Goal: Task Accomplishment & Management: Use online tool/utility

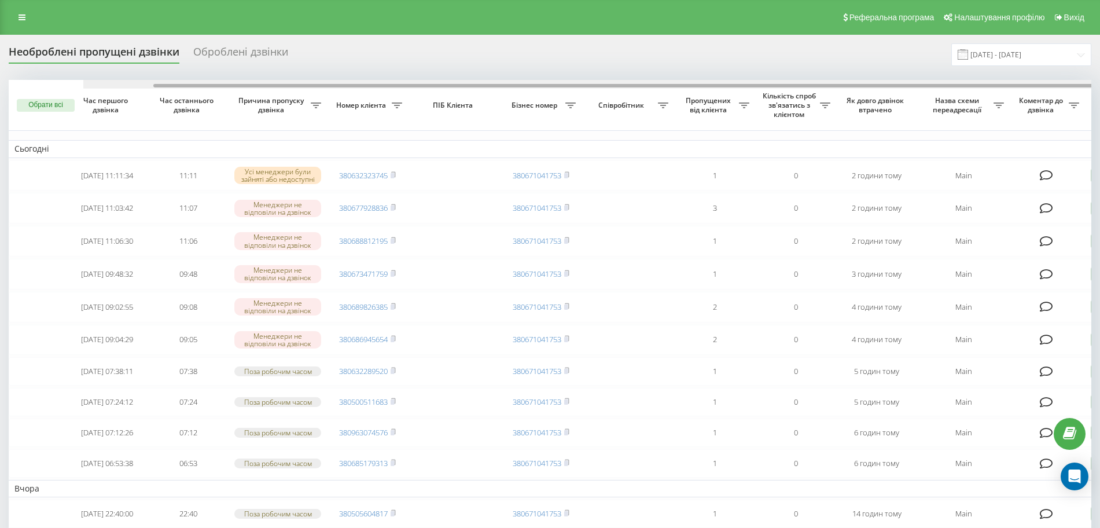
scroll to position [0, 75]
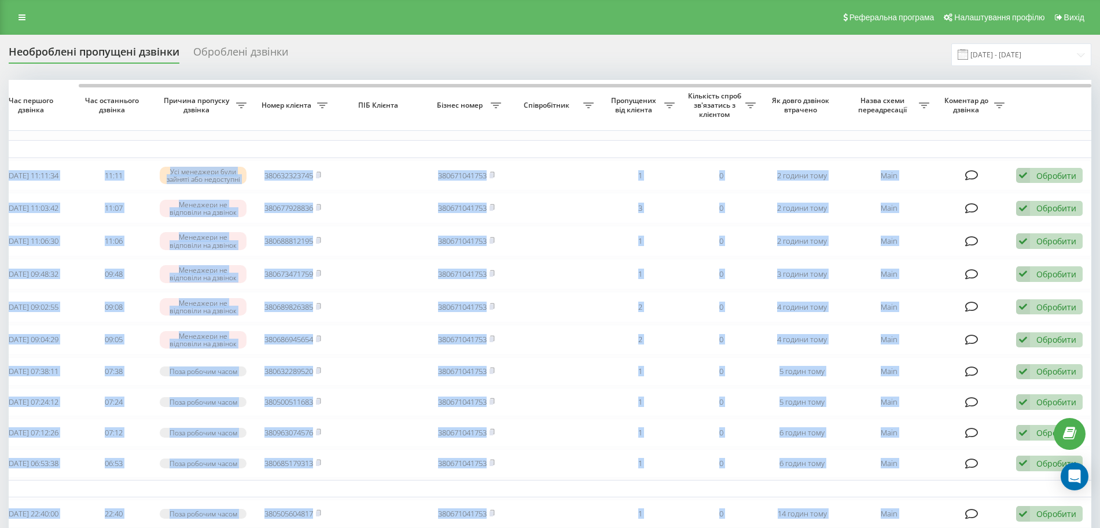
drag, startPoint x: 933, startPoint y: 82, endPoint x: 1016, endPoint y: 71, distance: 83.0
click at [1016, 71] on div "Необроблені пропущені дзвінки Оброблені дзвінки 21.08.2025 - 22.08.2025 Обрати …" at bounding box center [550, 479] width 1083 height 872
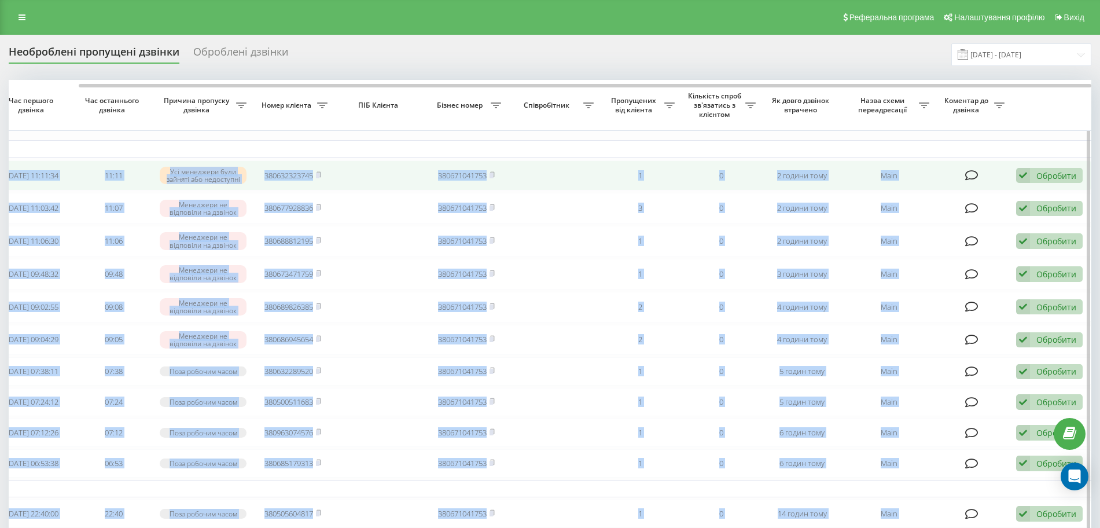
click at [1024, 180] on icon at bounding box center [1023, 176] width 14 height 16
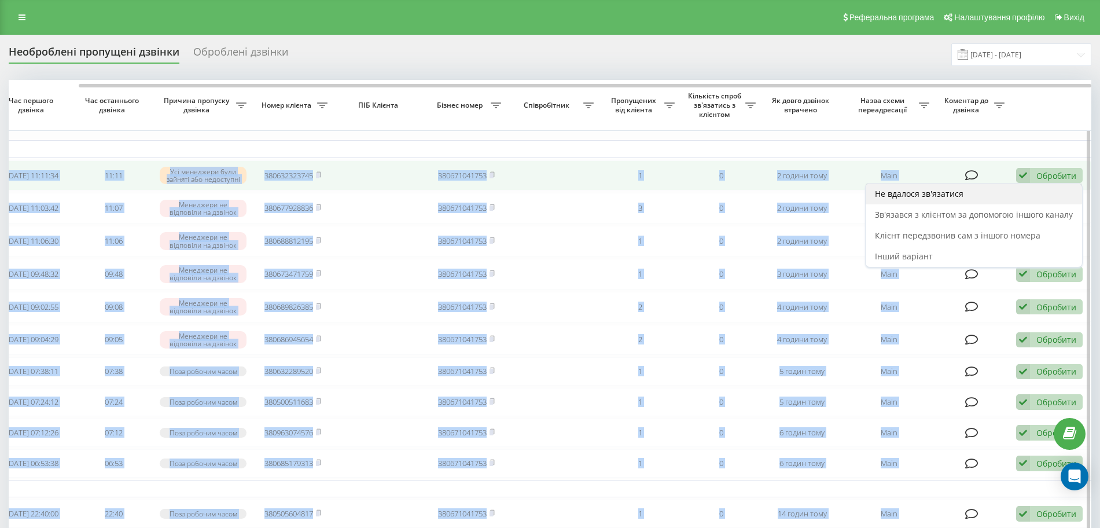
click at [1009, 194] on div "Не вдалося зв'язатися" at bounding box center [974, 193] width 216 height 21
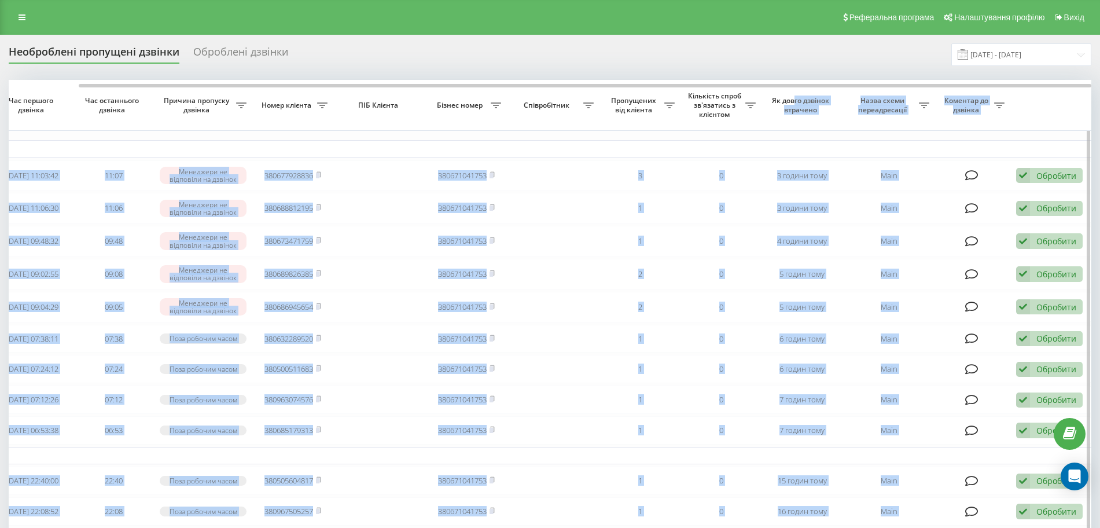
drag, startPoint x: 690, startPoint y: 87, endPoint x: 795, endPoint y: 104, distance: 106.0
click at [795, 104] on div "Обрати всі Час першого дзвінка Час останнього дзвінка Причина пропуску дзвінка …" at bounding box center [550, 458] width 1083 height 756
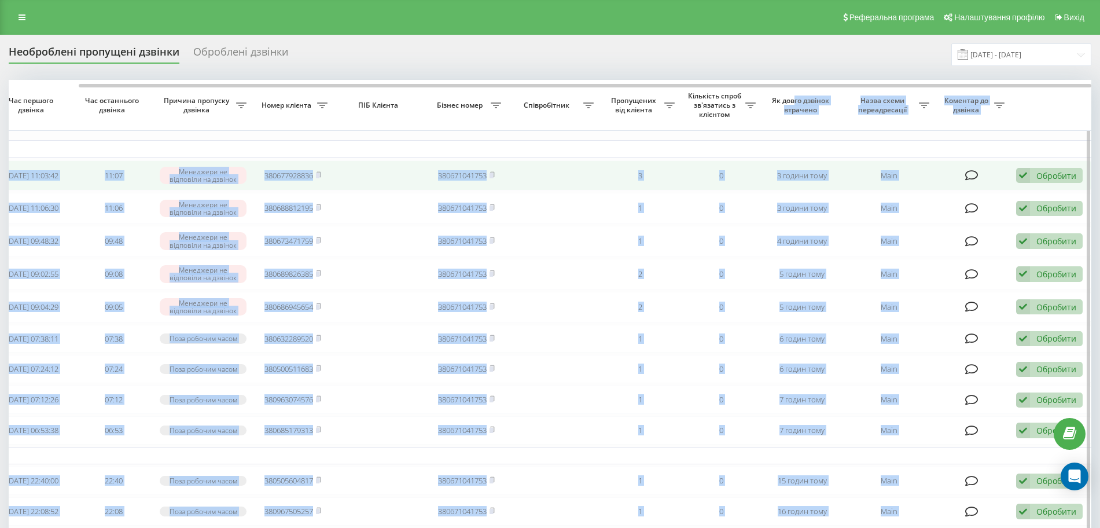
click at [1029, 170] on icon at bounding box center [1023, 176] width 14 height 16
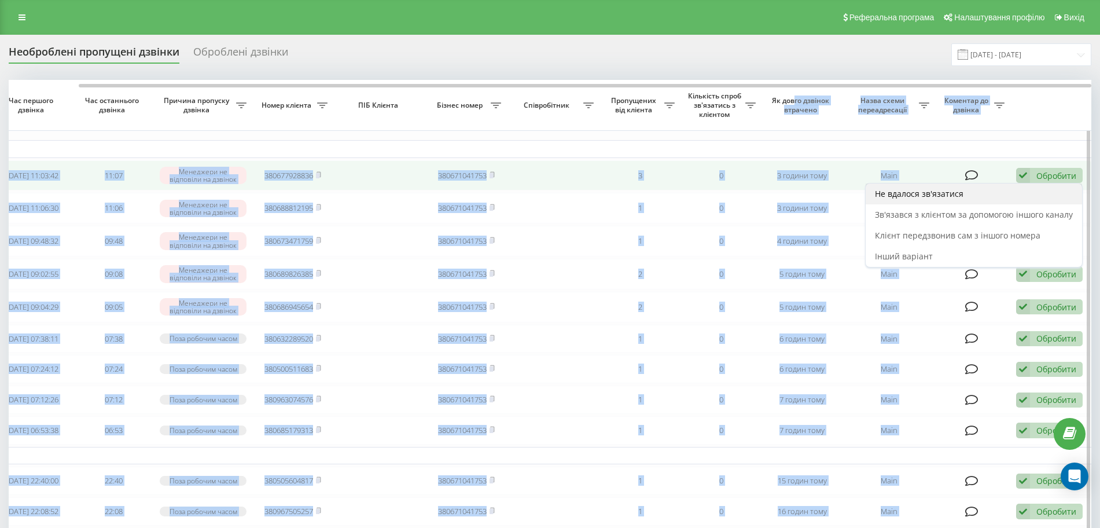
click at [1009, 197] on div "Не вдалося зв'язатися" at bounding box center [974, 193] width 216 height 21
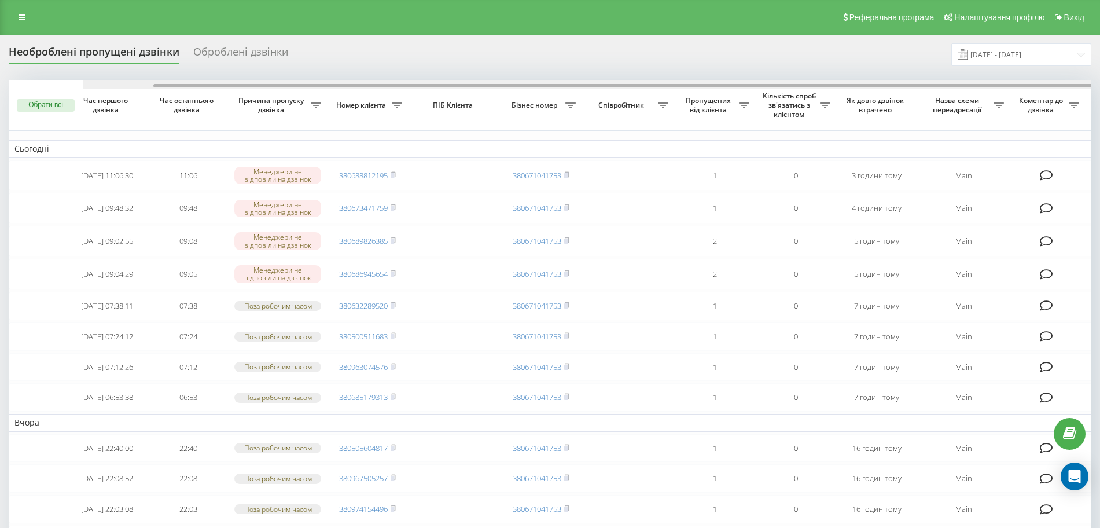
scroll to position [0, 75]
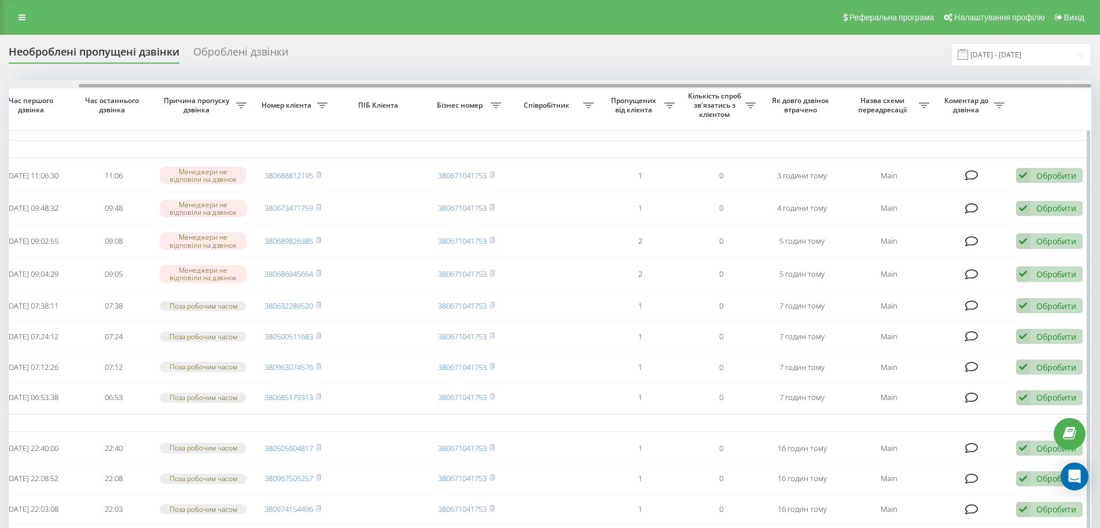
drag, startPoint x: 947, startPoint y: 80, endPoint x: 955, endPoint y: 86, distance: 10.8
click at [955, 86] on div at bounding box center [550, 84] width 1083 height 9
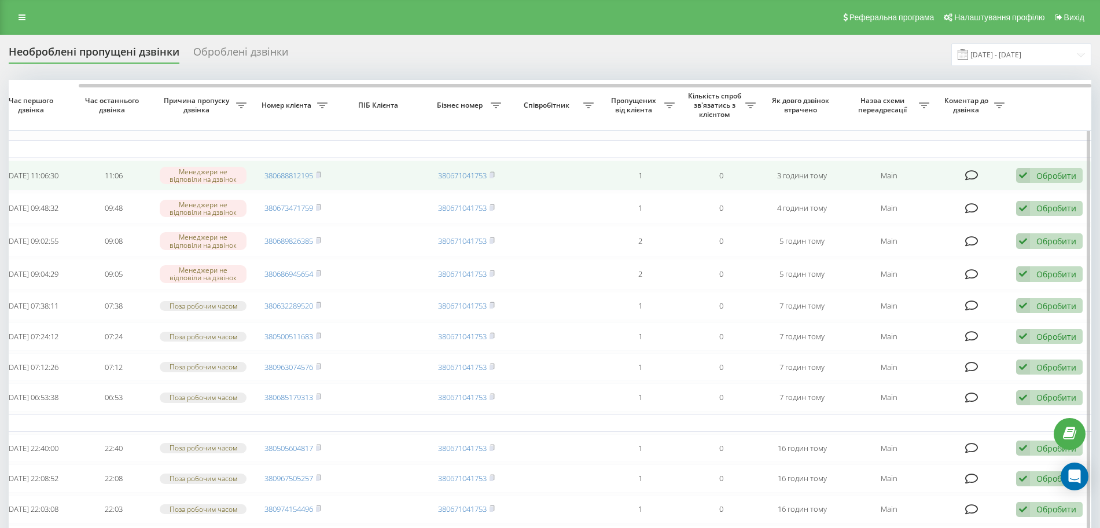
click at [1018, 166] on td "Обробити Не вдалося зв'язатися Зв'язався з клієнтом за допомогою іншого каналу …" at bounding box center [1050, 175] width 81 height 31
click at [1026, 175] on icon at bounding box center [1023, 176] width 14 height 16
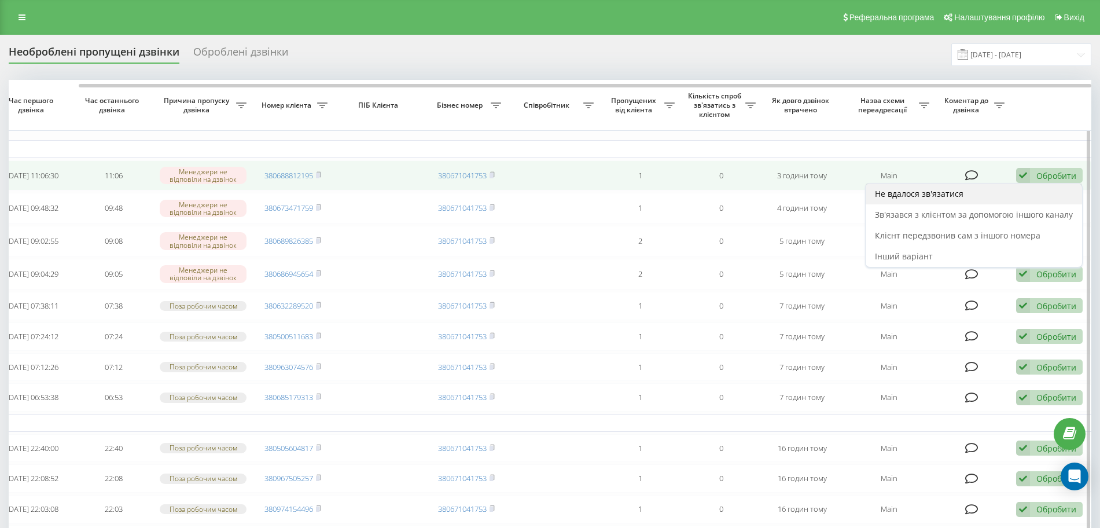
click at [992, 197] on div "Не вдалося зв'язатися" at bounding box center [974, 193] width 216 height 21
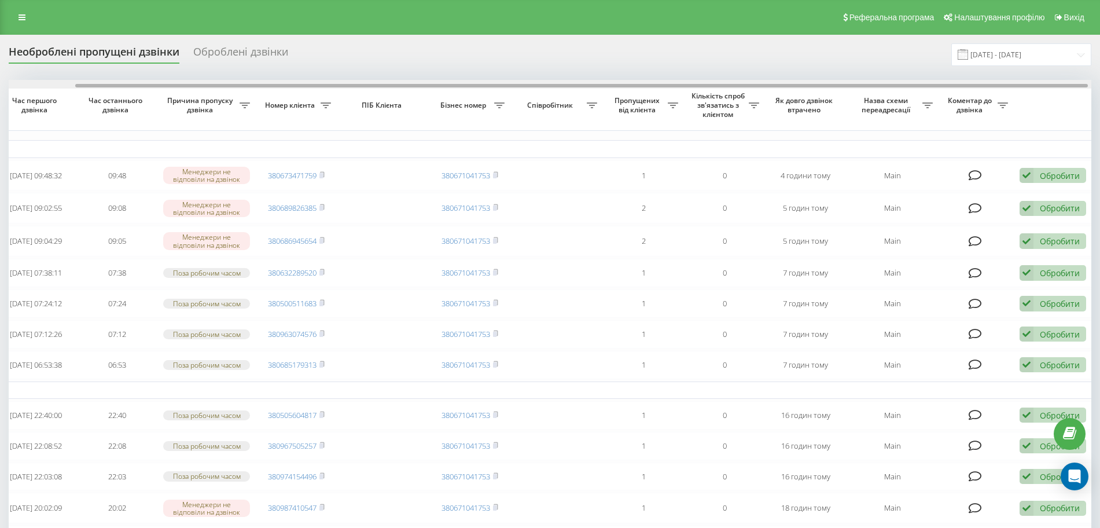
drag, startPoint x: 1001, startPoint y: 87, endPoint x: 1068, endPoint y: 96, distance: 67.8
click at [1068, 96] on div "Обрати всі Час першого дзвінка Час останнього дзвінка Причина пропуску дзвінка …" at bounding box center [550, 425] width 1083 height 691
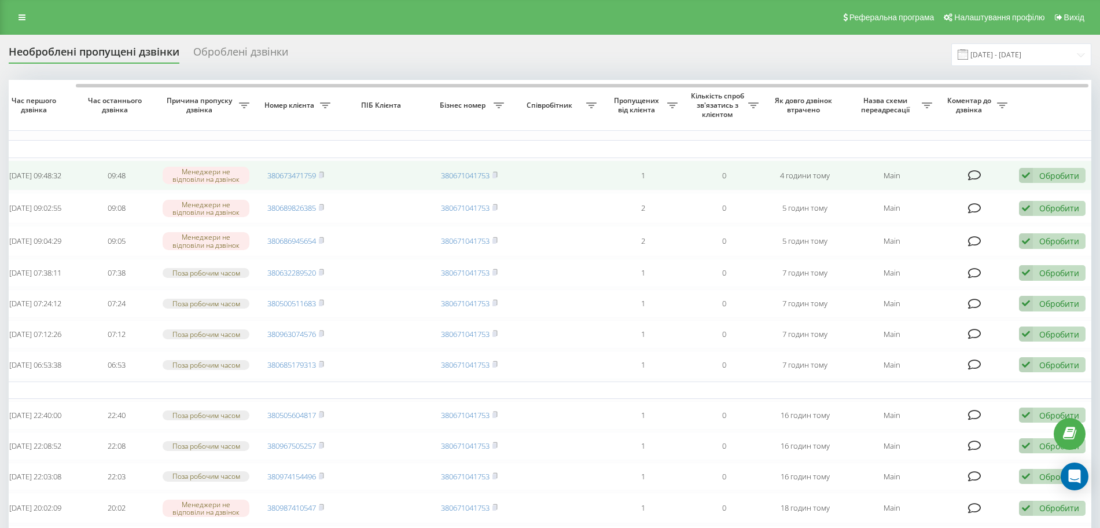
click at [1032, 179] on icon at bounding box center [1026, 176] width 14 height 16
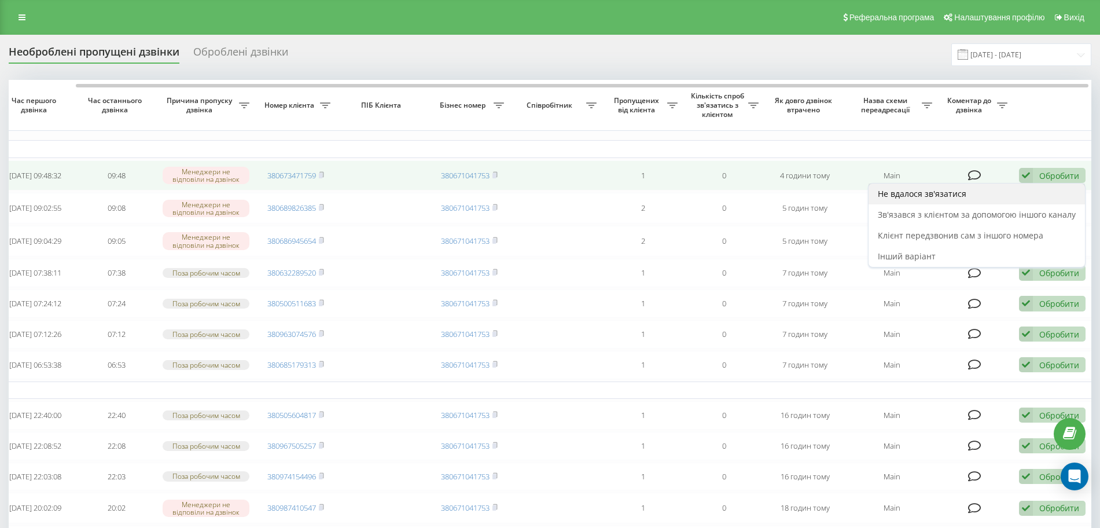
click at [1004, 198] on div "Не вдалося зв'язатися" at bounding box center [977, 193] width 216 height 21
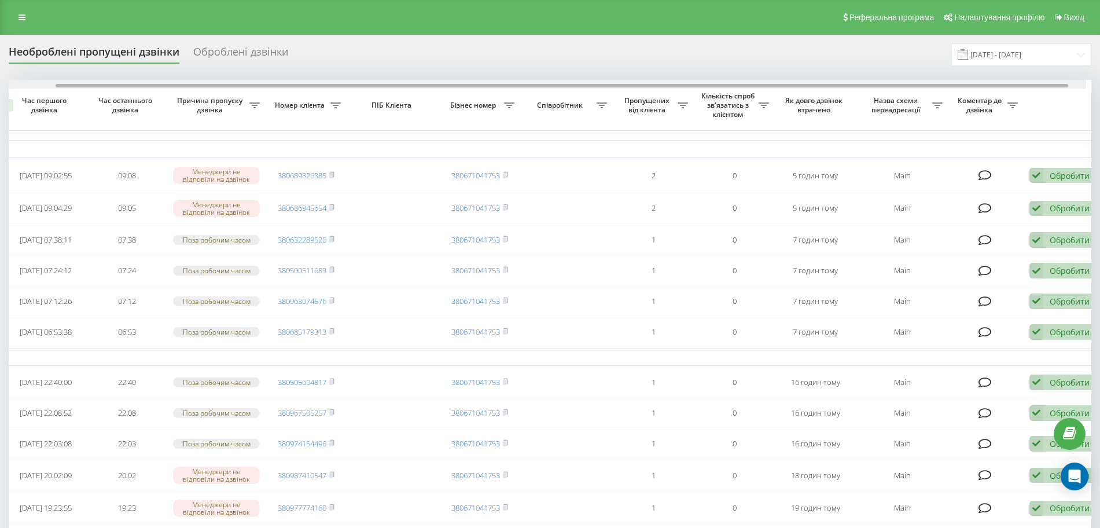
scroll to position [0, 69]
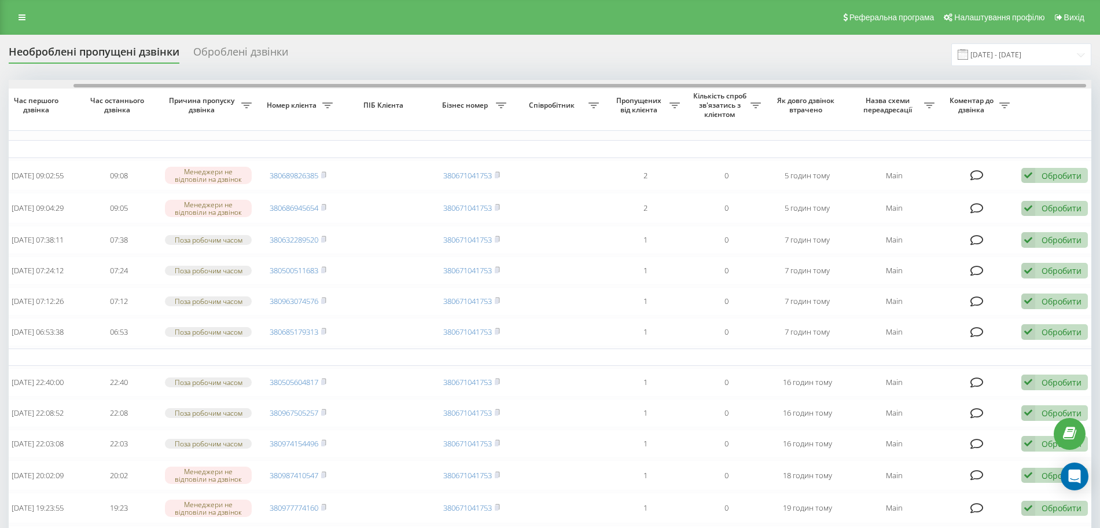
drag, startPoint x: 990, startPoint y: 85, endPoint x: 1056, endPoint y: 90, distance: 65.6
click at [1056, 90] on div "Обрати всі Час першого дзвінка Час останнього дзвінка Причина пропуску дзвінка …" at bounding box center [550, 409] width 1083 height 658
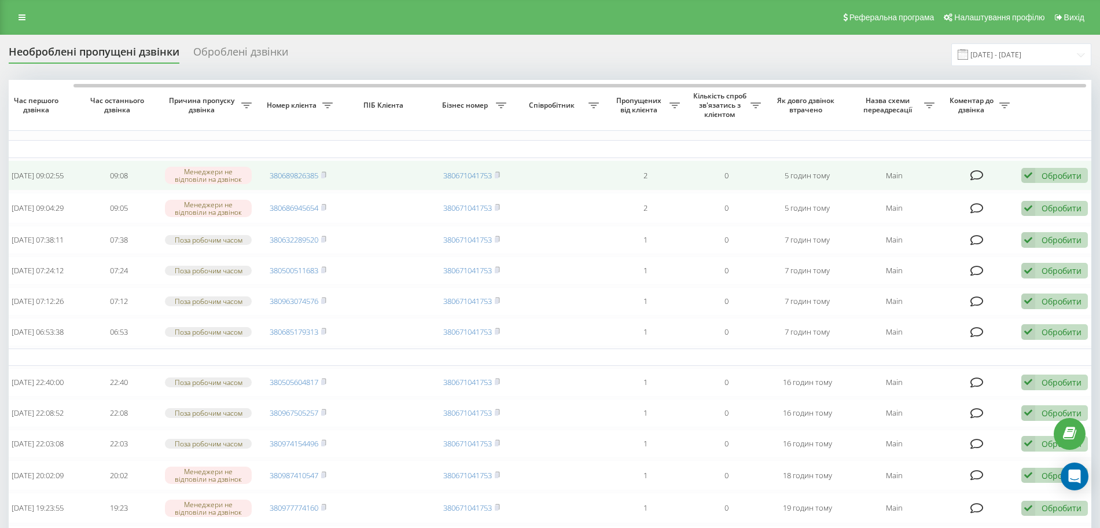
click at [1030, 180] on icon at bounding box center [1028, 176] width 14 height 16
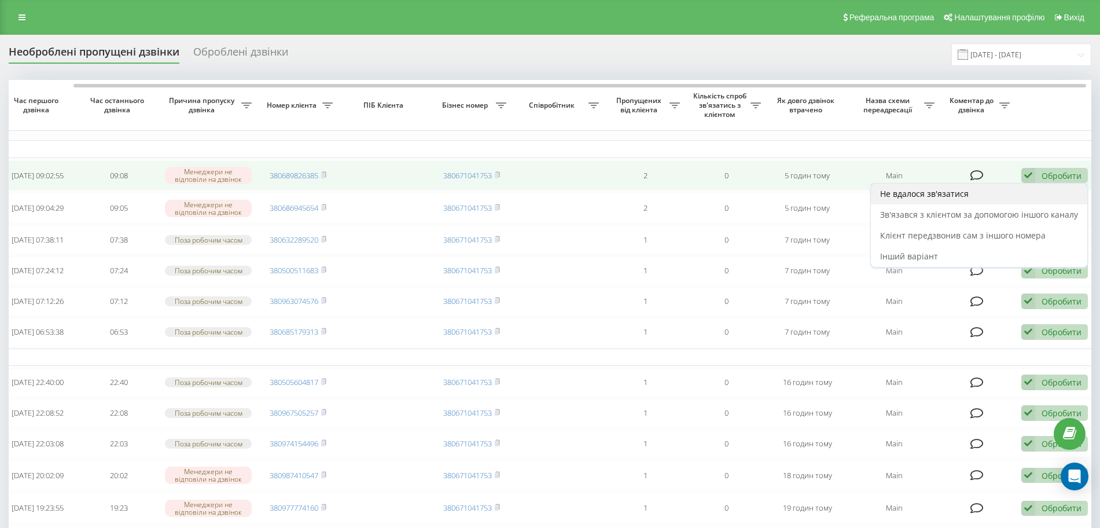
click at [1007, 198] on div "Не вдалося зв'язатися" at bounding box center [979, 193] width 216 height 21
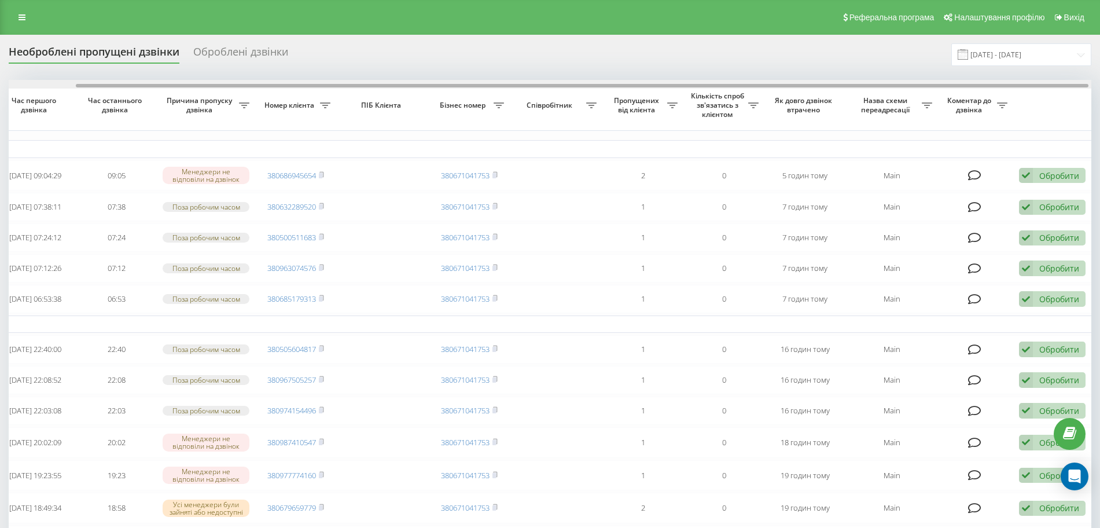
scroll to position [0, 75]
drag, startPoint x: 1005, startPoint y: 85, endPoint x: 1078, endPoint y: 101, distance: 74.1
click at [1078, 101] on div "Обрати всі Час першого дзвінка Час останнього дзвінка Причина пропуску дзвінка …" at bounding box center [550, 392] width 1083 height 625
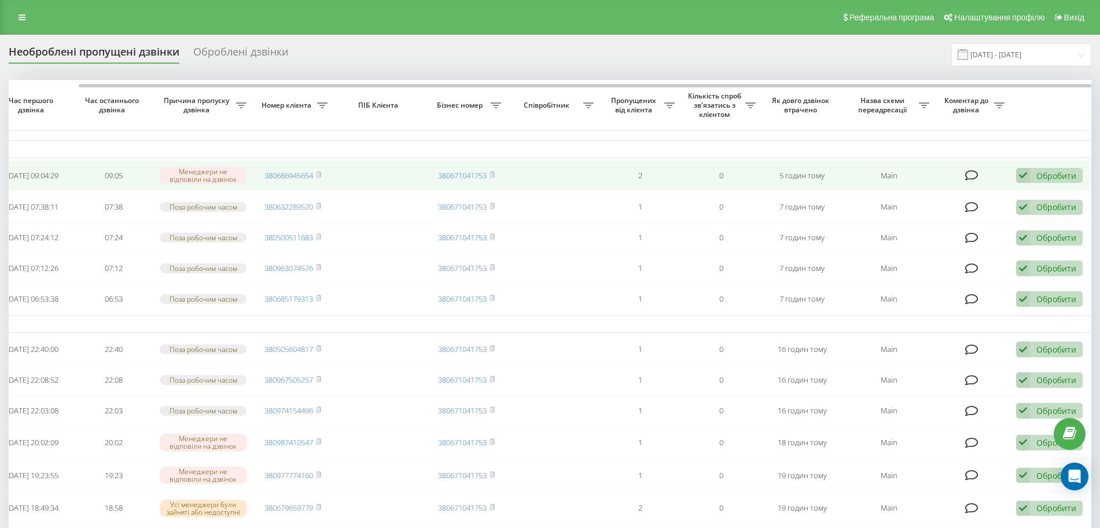
click at [1027, 174] on icon at bounding box center [1023, 176] width 14 height 16
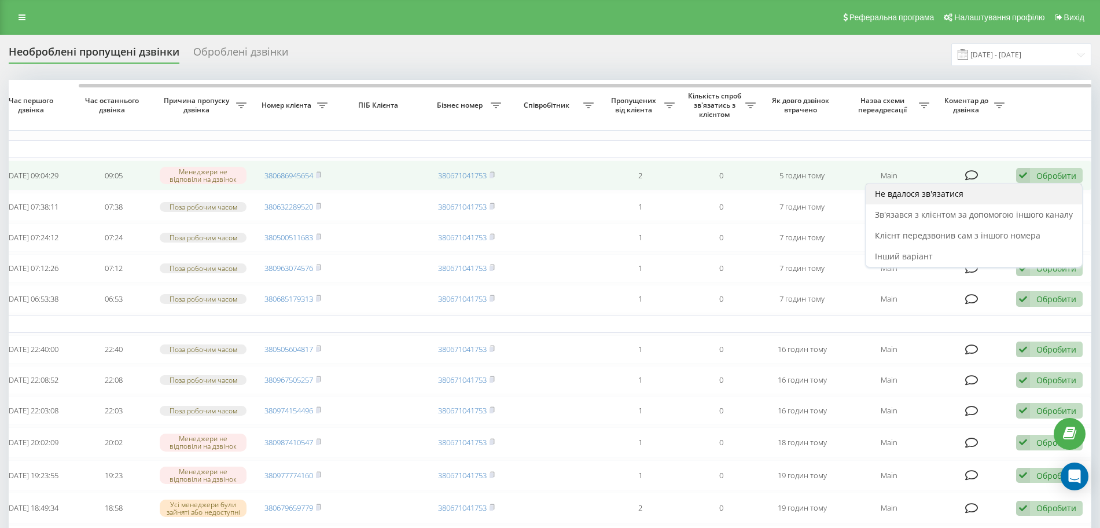
click at [1010, 196] on div "Не вдалося зв'язатися" at bounding box center [974, 193] width 216 height 21
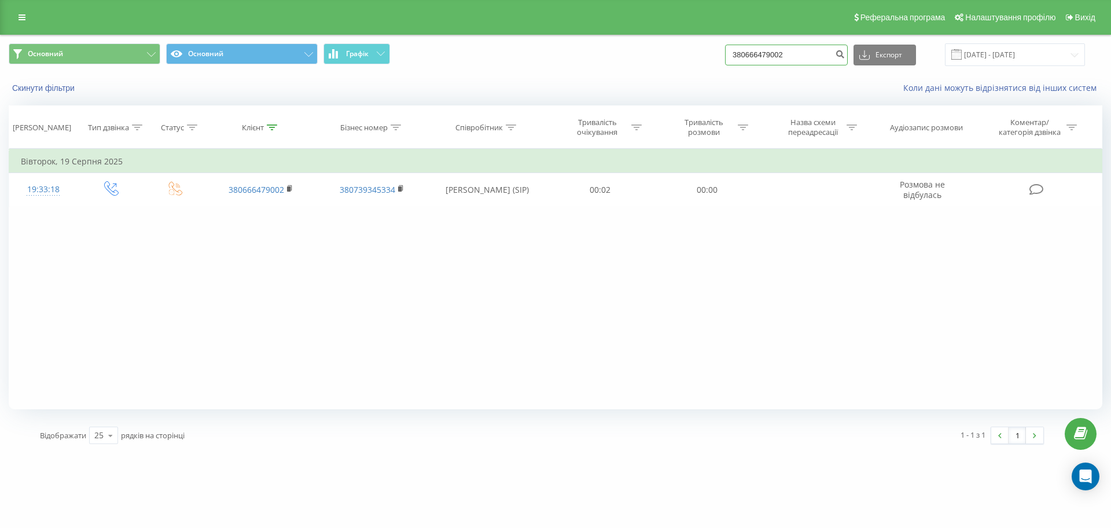
click at [751, 58] on input "380666479002" at bounding box center [786, 55] width 123 height 21
paste input "32289520"
type input "380632289520"
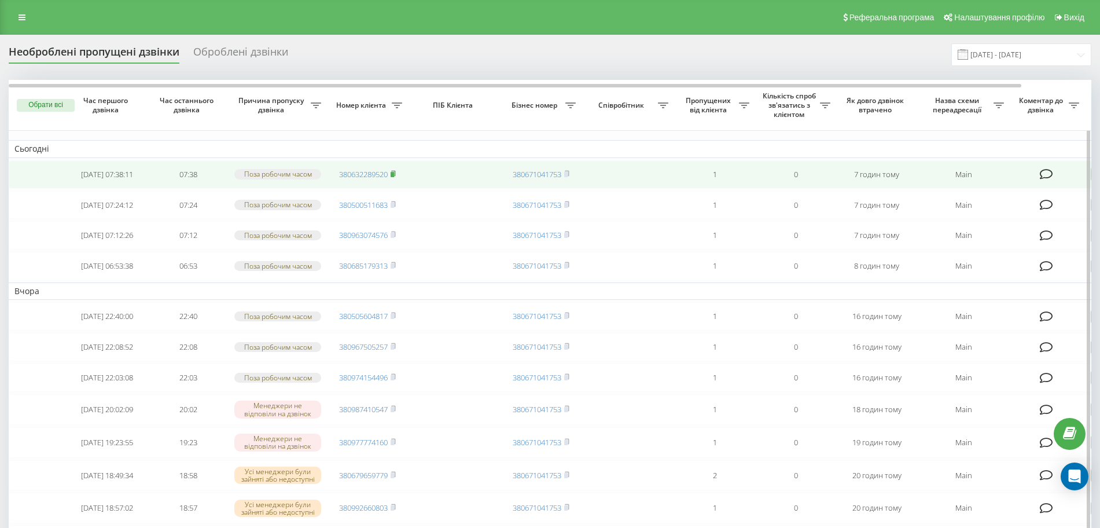
click at [396, 174] on icon at bounding box center [393, 173] width 5 height 7
click at [393, 179] on span at bounding box center [393, 174] width 5 height 10
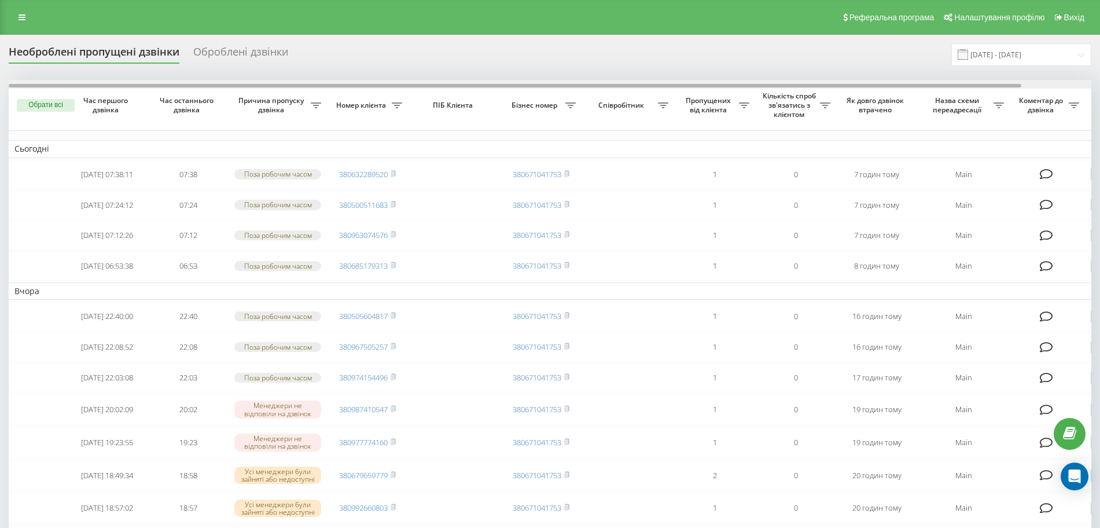
scroll to position [0, 75]
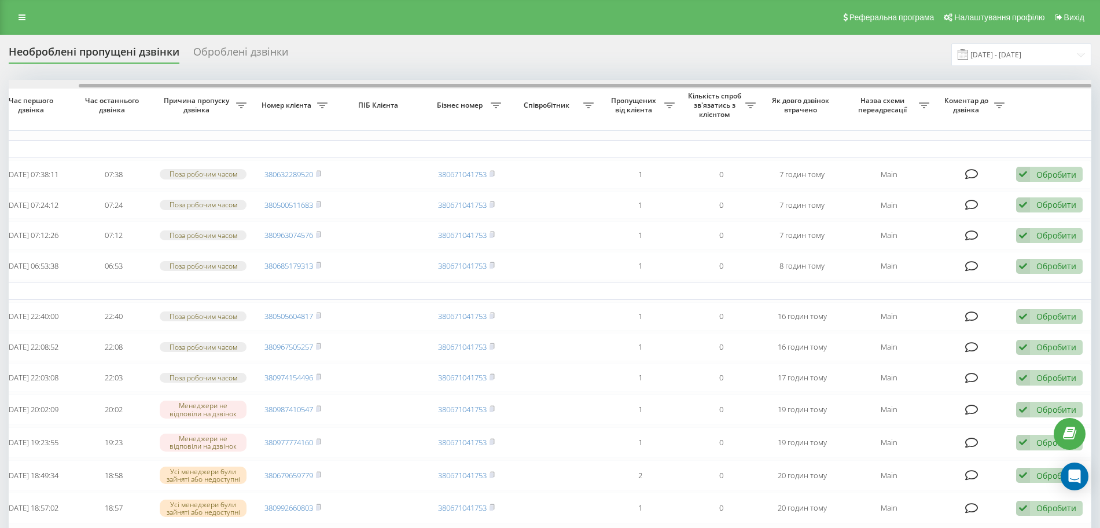
drag, startPoint x: 951, startPoint y: 83, endPoint x: 1008, endPoint y: 87, distance: 57.5
click at [1008, 87] on div at bounding box center [550, 84] width 1083 height 9
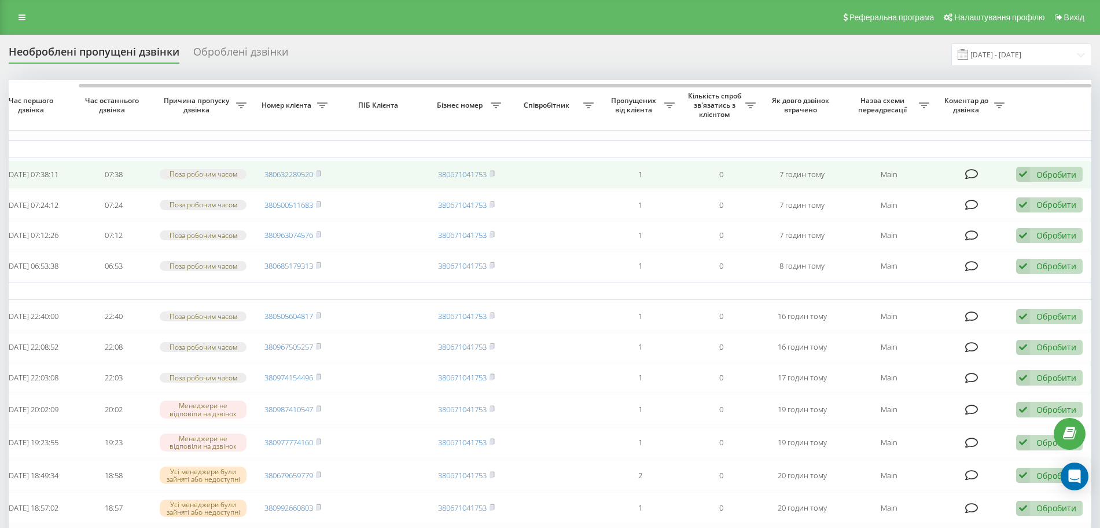
click at [1024, 172] on icon at bounding box center [1023, 175] width 14 height 16
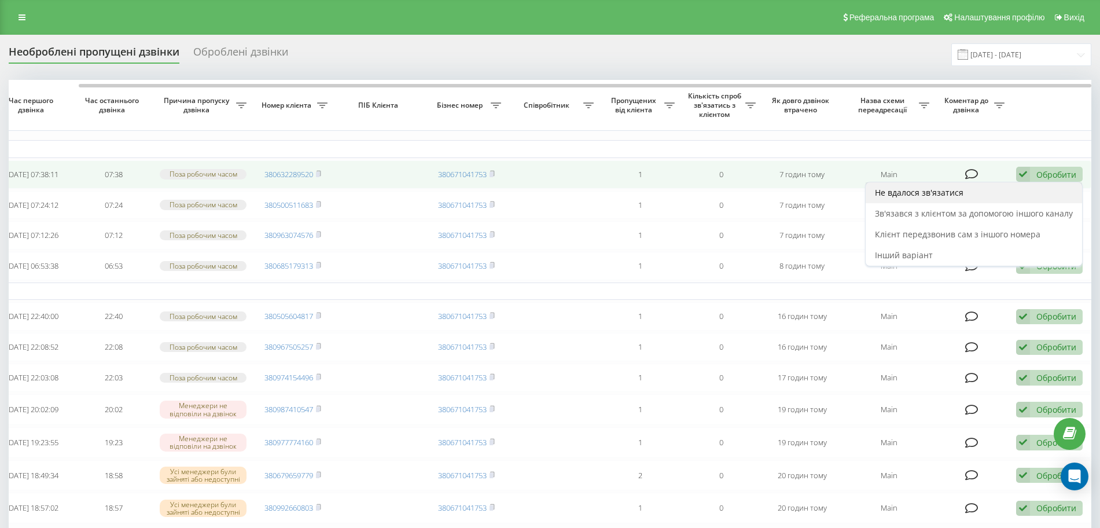
click at [1003, 193] on div "Не вдалося зв'язатися" at bounding box center [974, 192] width 216 height 21
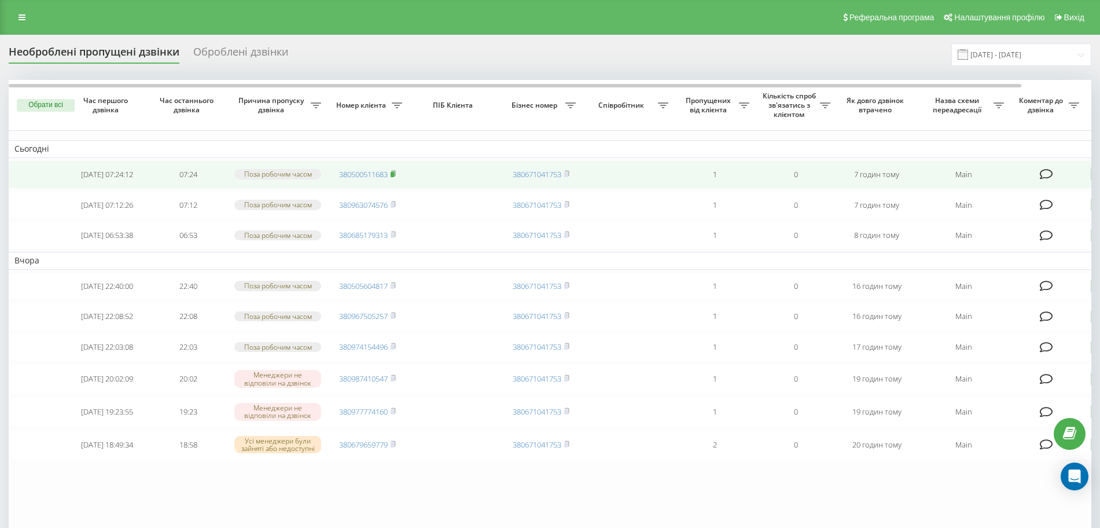
click at [396, 177] on icon at bounding box center [393, 173] width 5 height 7
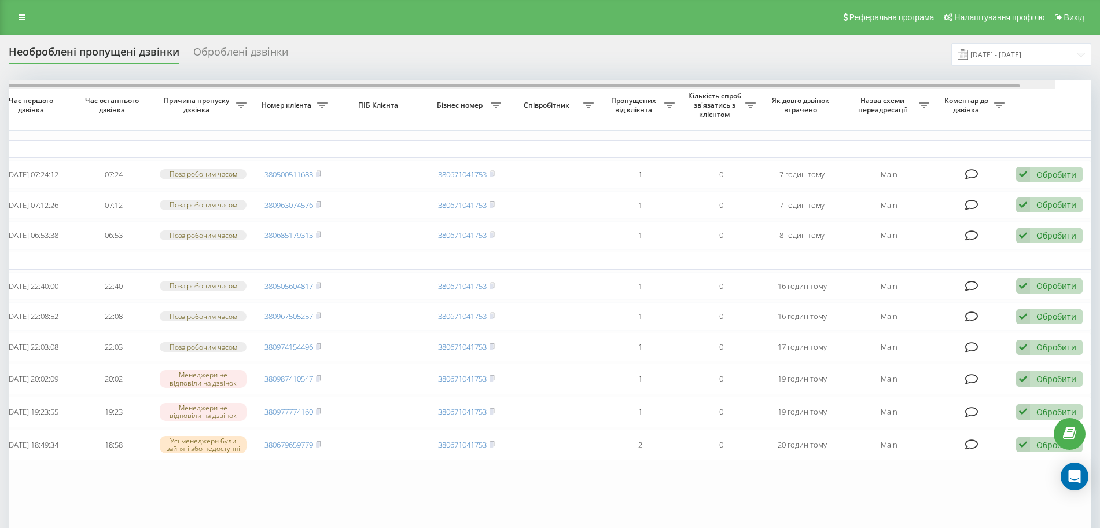
drag, startPoint x: 965, startPoint y: 84, endPoint x: 1073, endPoint y: 91, distance: 109.0
click at [1073, 91] on div "Обрати всі Час першого дзвінка Час останнього дзвінка Причина пропуску дзвінка …" at bounding box center [550, 311] width 1083 height 463
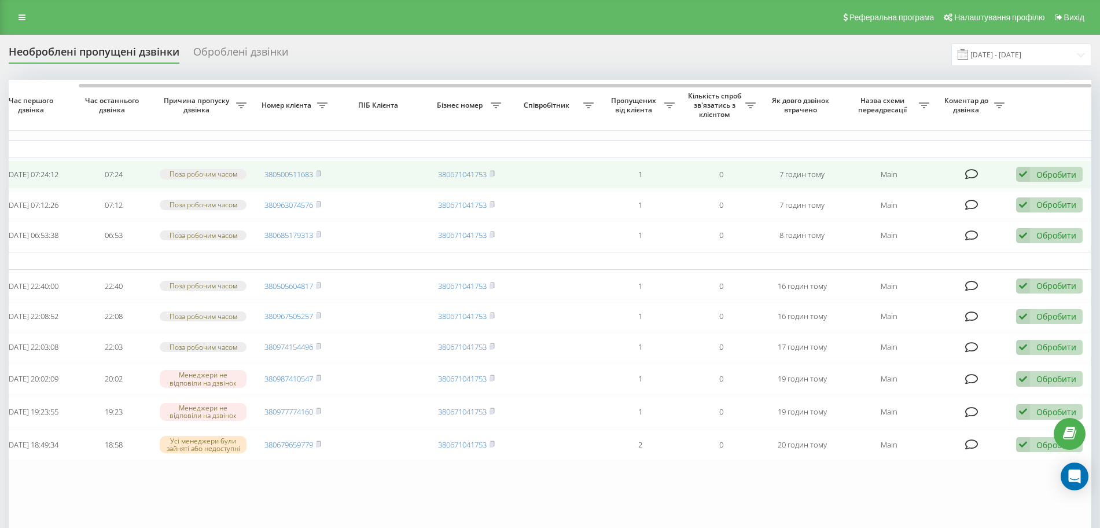
click at [1025, 173] on icon at bounding box center [1023, 175] width 14 height 16
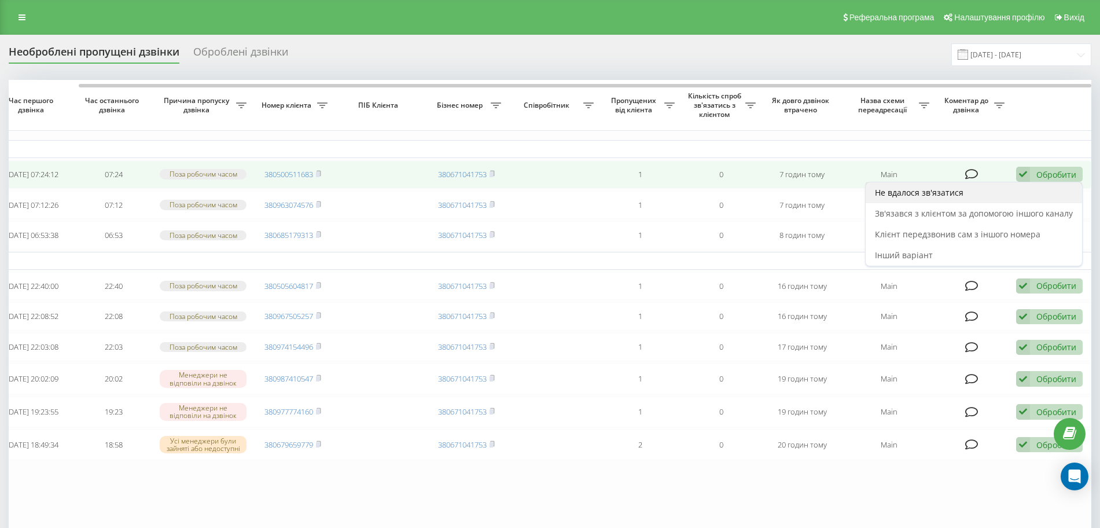
click at [997, 199] on div "Не вдалося зв'язатися" at bounding box center [974, 192] width 216 height 21
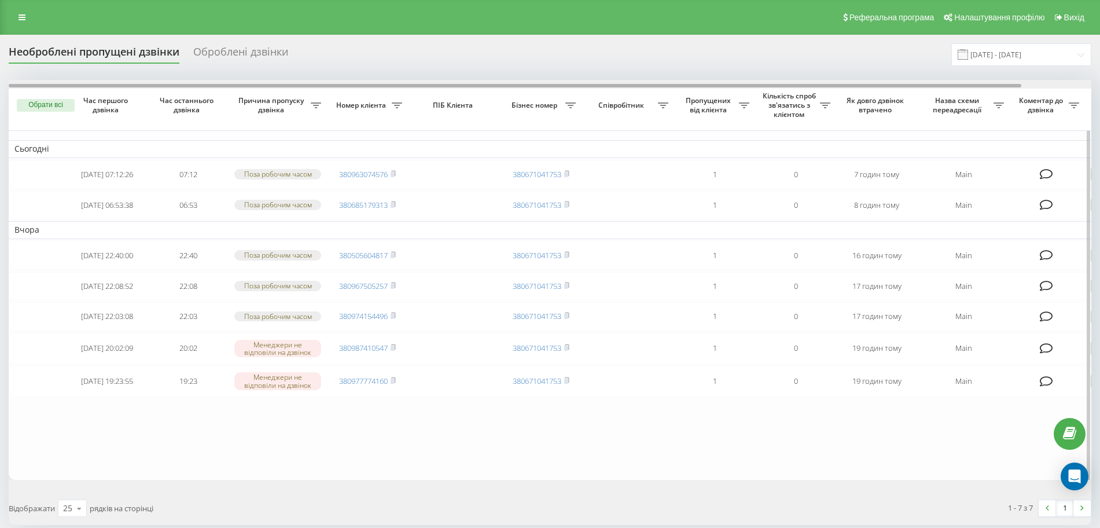
scroll to position [0, 75]
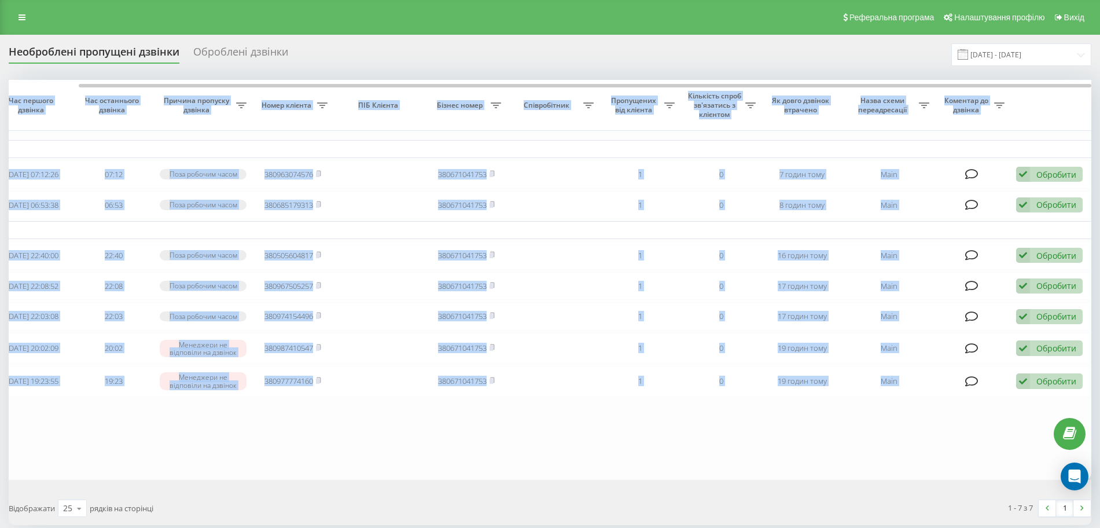
drag, startPoint x: 214, startPoint y: 82, endPoint x: 298, endPoint y: 73, distance: 84.4
click at [298, 73] on div "Необроблені пропущені дзвінки Оброблені дзвінки [DATE] - [DATE] Обрати всі Час …" at bounding box center [550, 283] width 1083 height 481
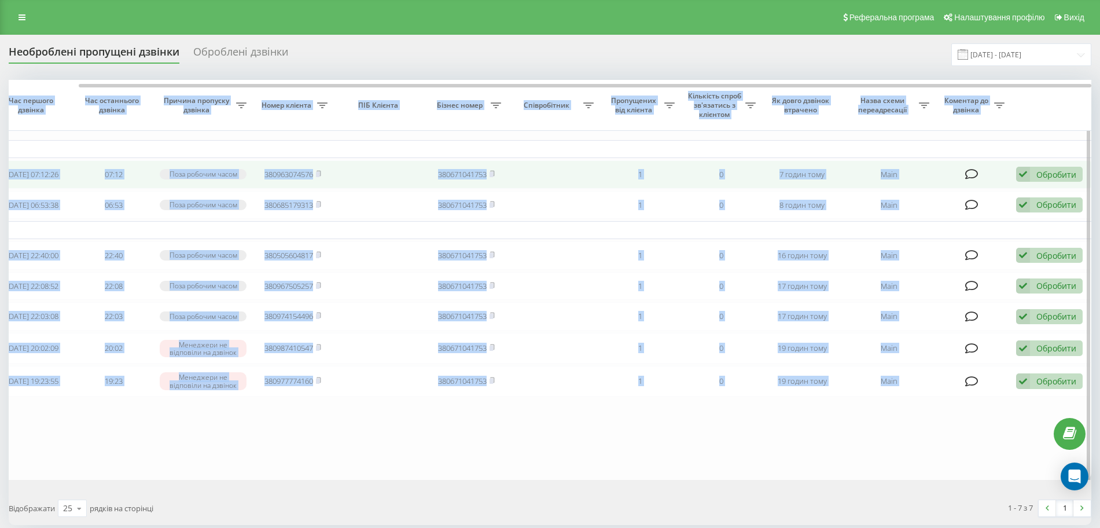
click at [359, 172] on td at bounding box center [379, 174] width 93 height 28
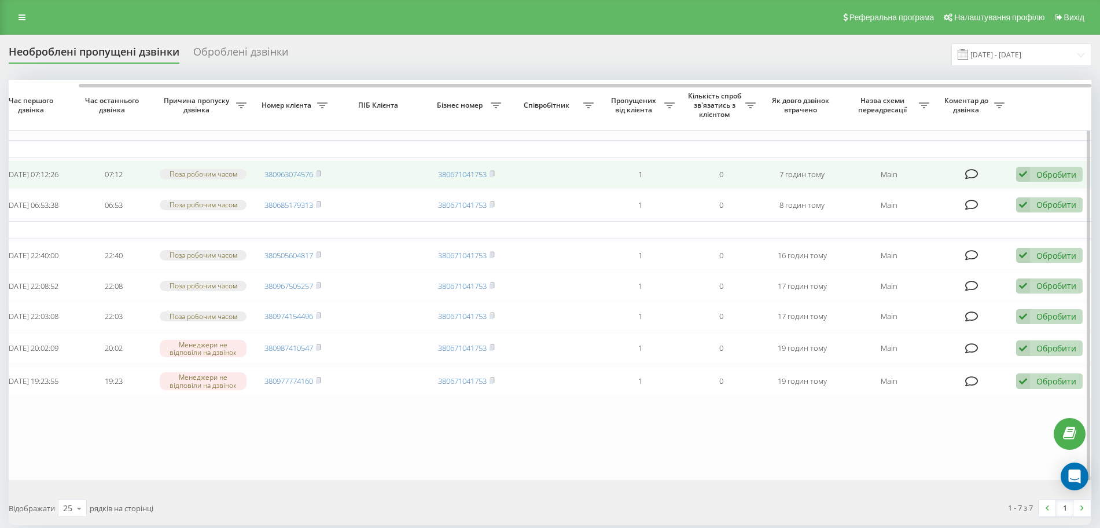
click at [1027, 177] on icon at bounding box center [1023, 175] width 14 height 16
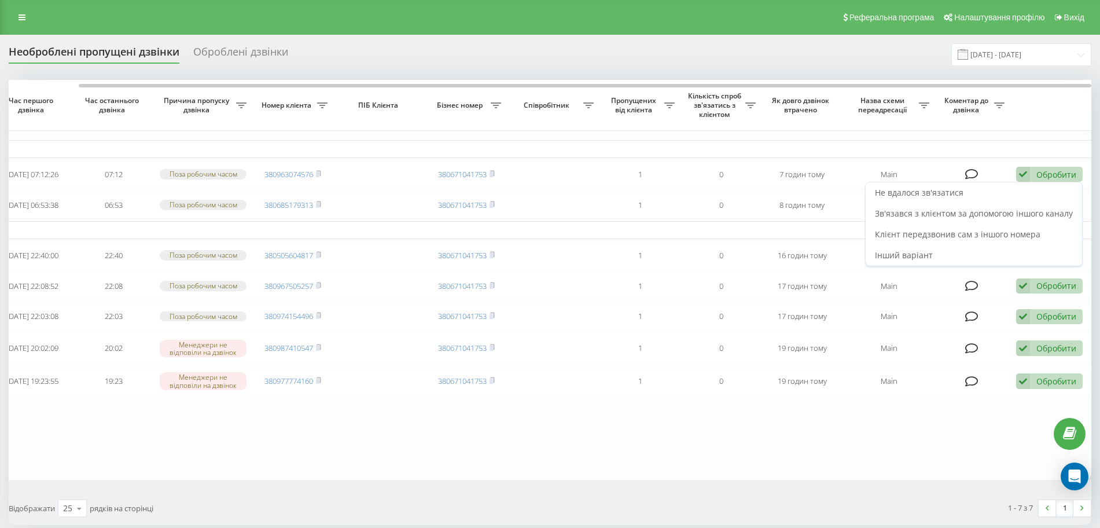
drag, startPoint x: 914, startPoint y: 190, endPoint x: 892, endPoint y: 178, distance: 24.9
click at [909, 188] on div "Не вдалося зв'язатися" at bounding box center [974, 192] width 216 height 21
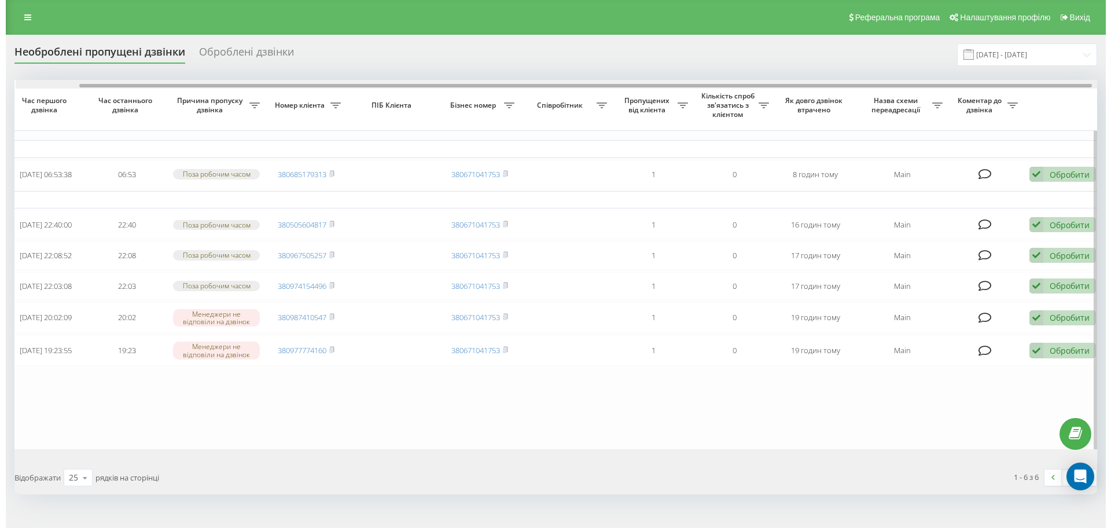
scroll to position [0, 68]
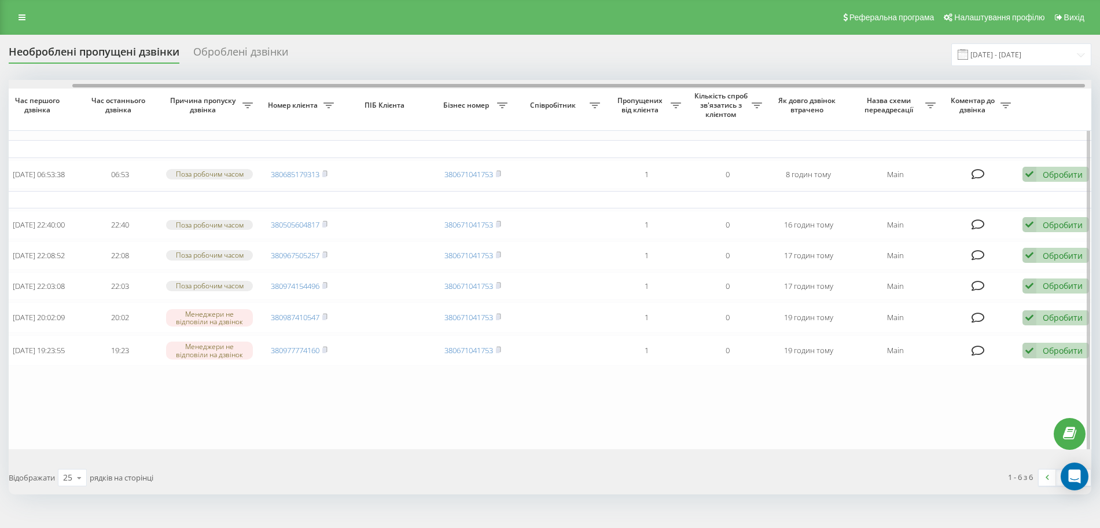
drag, startPoint x: 852, startPoint y: 86, endPoint x: 917, endPoint y: 92, distance: 64.5
click at [917, 92] on div "Обрати всі Час першого дзвінка Час останнього дзвінка Причина пропуску дзвінка …" at bounding box center [550, 264] width 1083 height 369
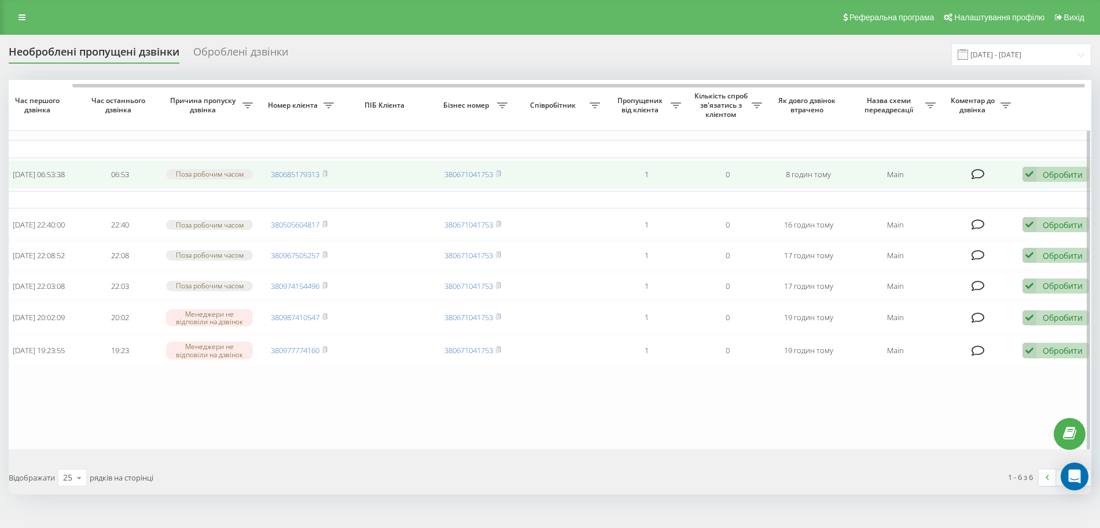
click at [1034, 182] on icon at bounding box center [1030, 175] width 14 height 16
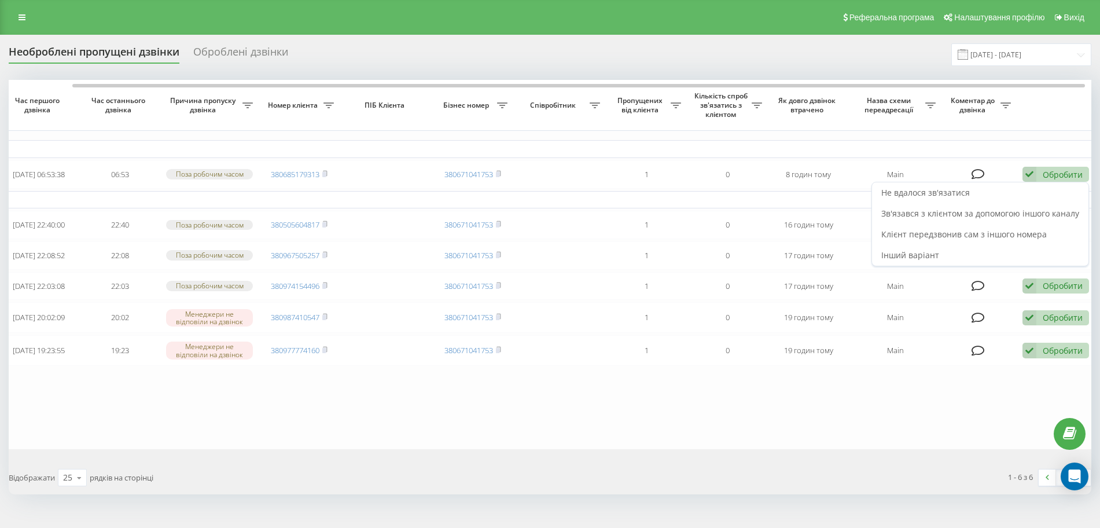
drag, startPoint x: 1008, startPoint y: 192, endPoint x: 999, endPoint y: 187, distance: 10.6
click at [1005, 190] on div "Не вдалося зв'язатися" at bounding box center [980, 192] width 216 height 21
